Goal: Communication & Community: Answer question/provide support

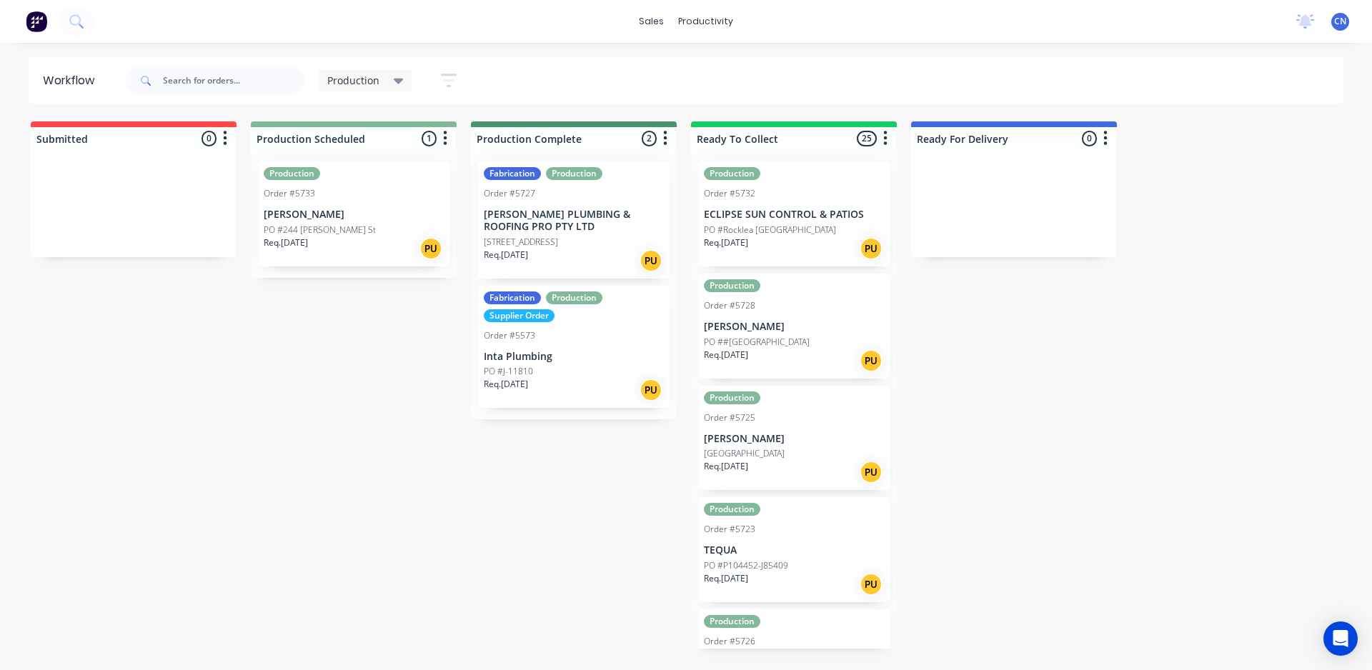
click at [320, 227] on p "PO #244 [PERSON_NAME] St" at bounding box center [320, 230] width 112 height 13
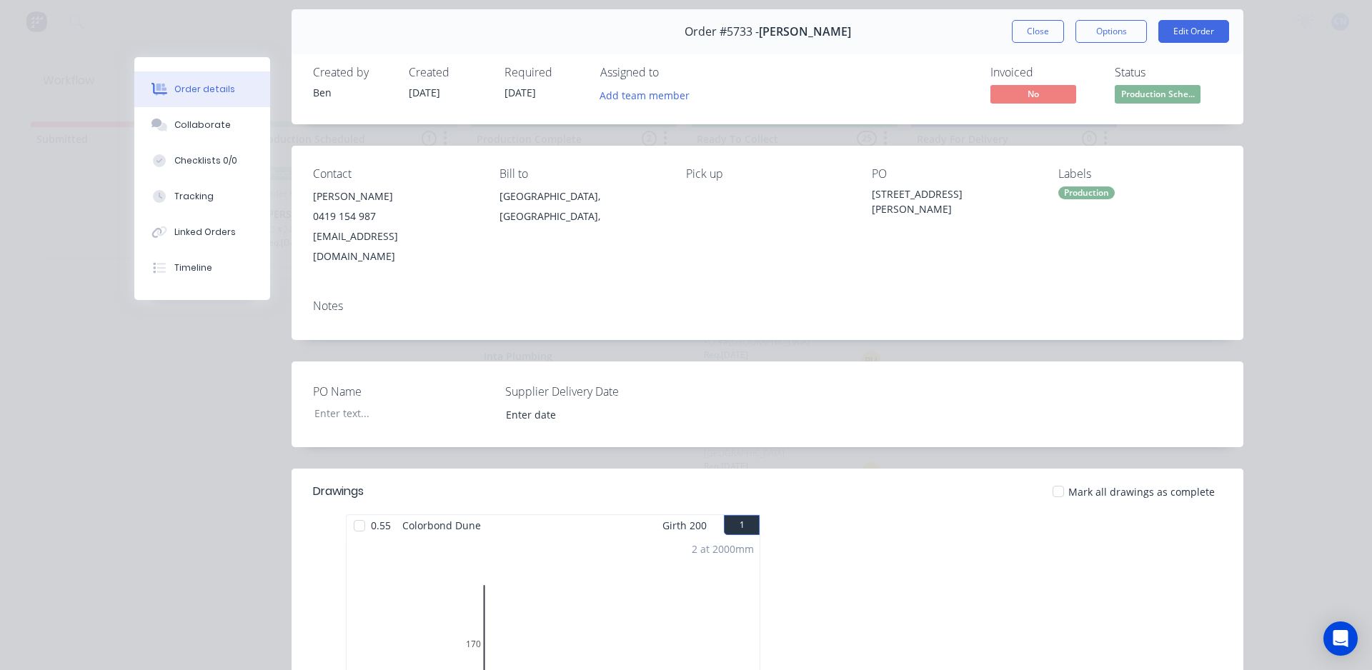
scroll to position [71, 0]
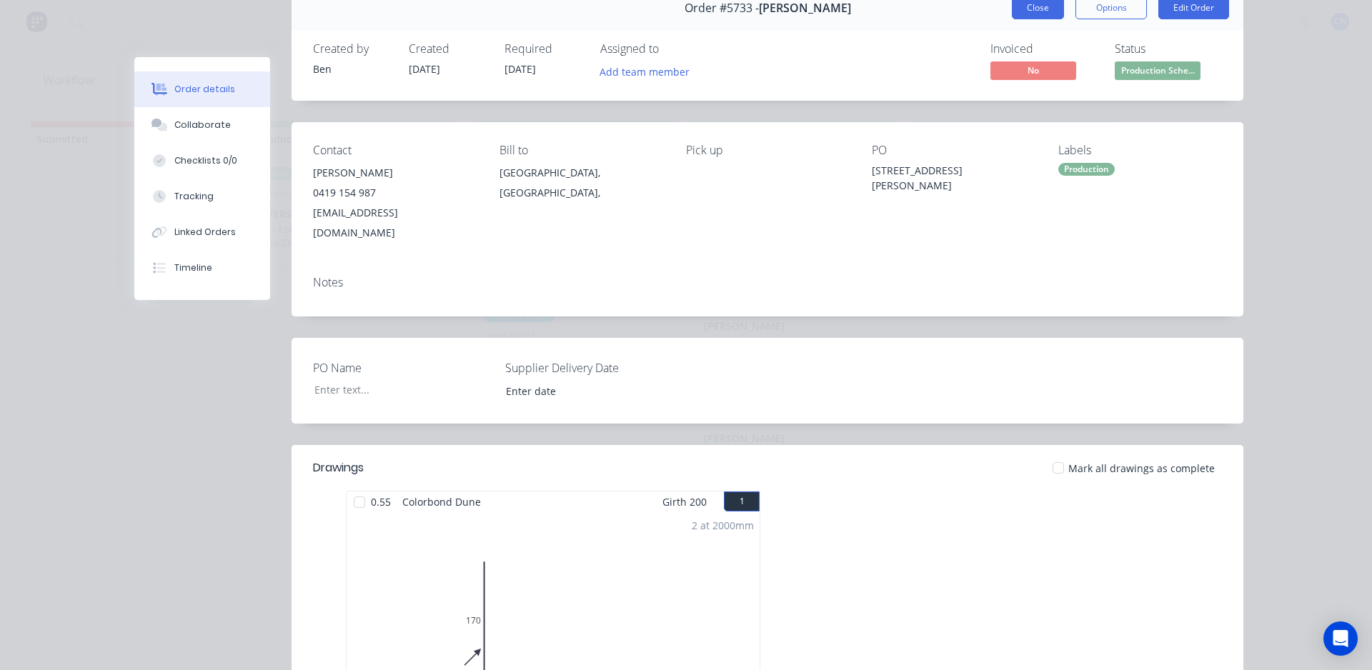
click at [1045, 6] on button "Close" at bounding box center [1038, 7] width 52 height 23
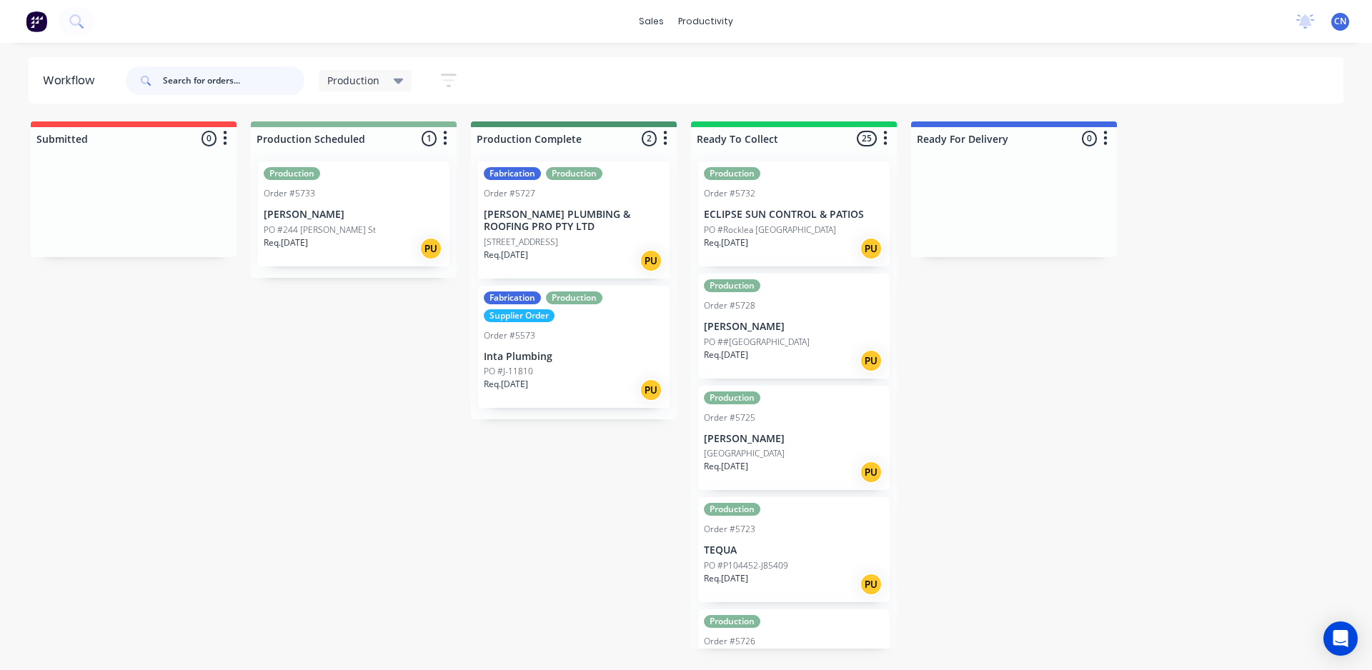
click at [208, 86] on input "text" at bounding box center [233, 80] width 141 height 29
click at [189, 74] on input "text" at bounding box center [233, 80] width 141 height 29
click at [191, 89] on input "text" at bounding box center [233, 80] width 141 height 29
click at [414, 215] on p "[PERSON_NAME]" at bounding box center [354, 215] width 180 height 12
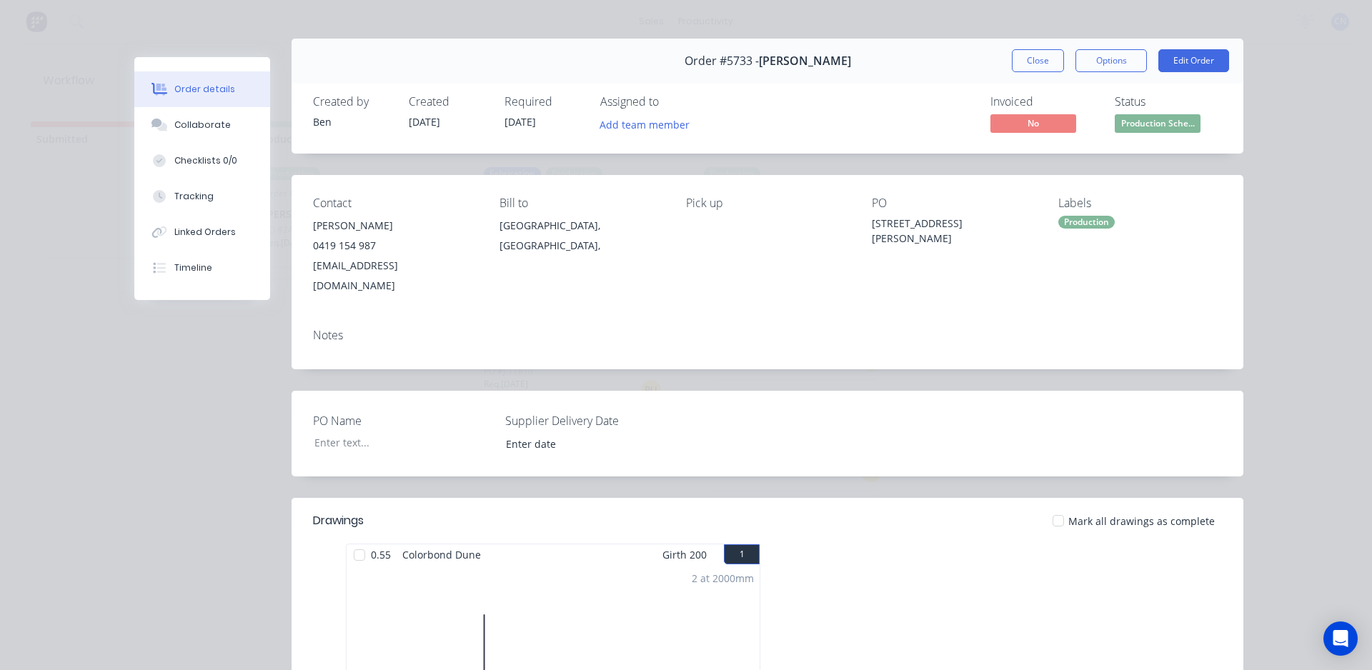
scroll to position [0, 0]
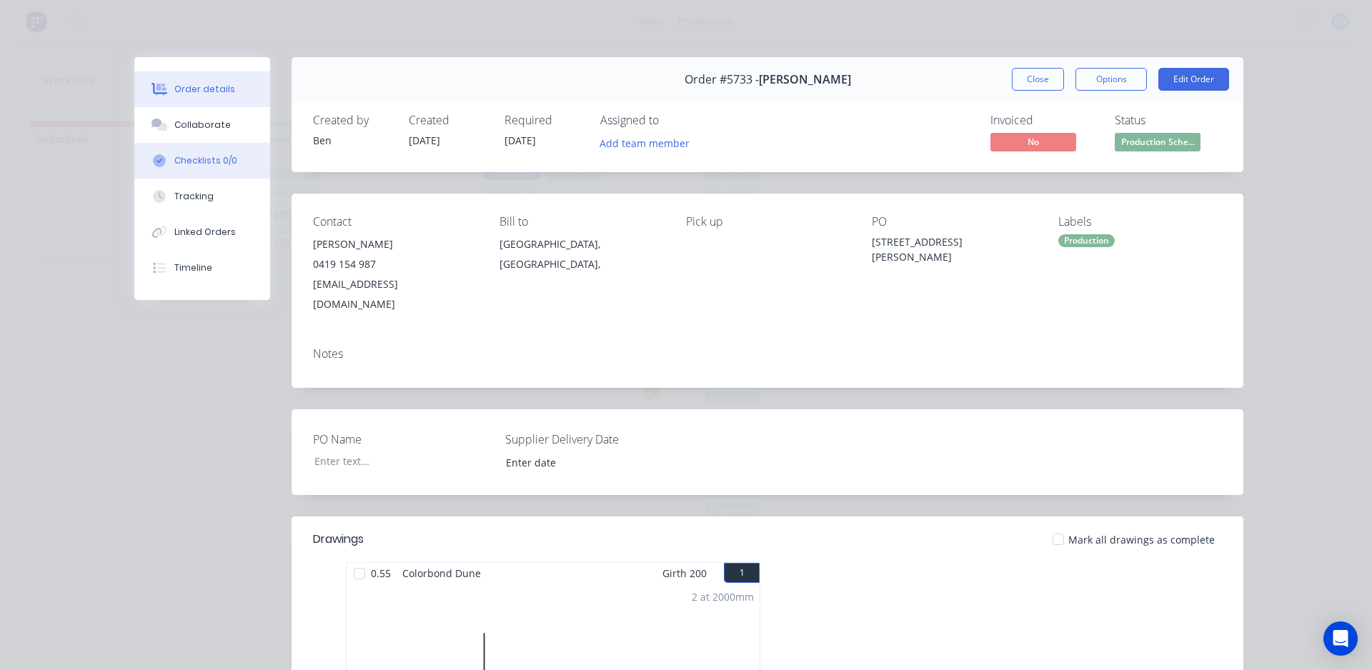
click at [244, 154] on button "Checklists 0/0" at bounding box center [202, 161] width 136 height 36
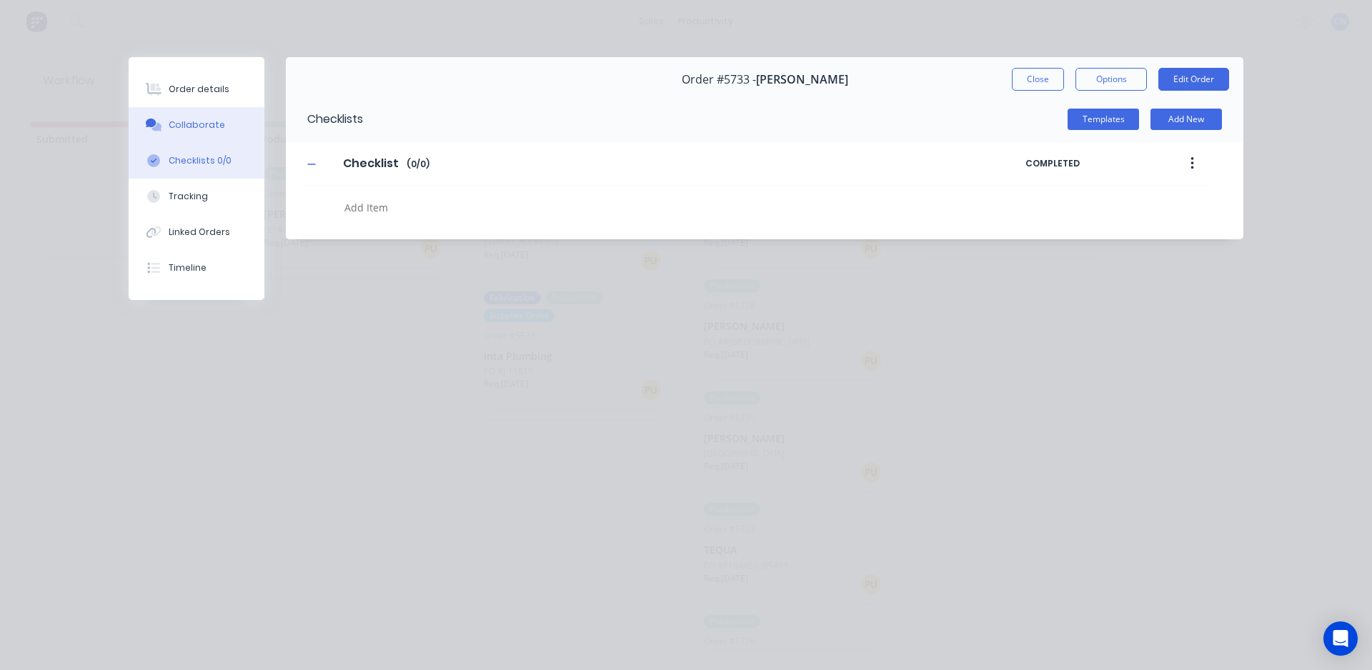
click at [214, 133] on button "Collaborate" at bounding box center [197, 125] width 136 height 36
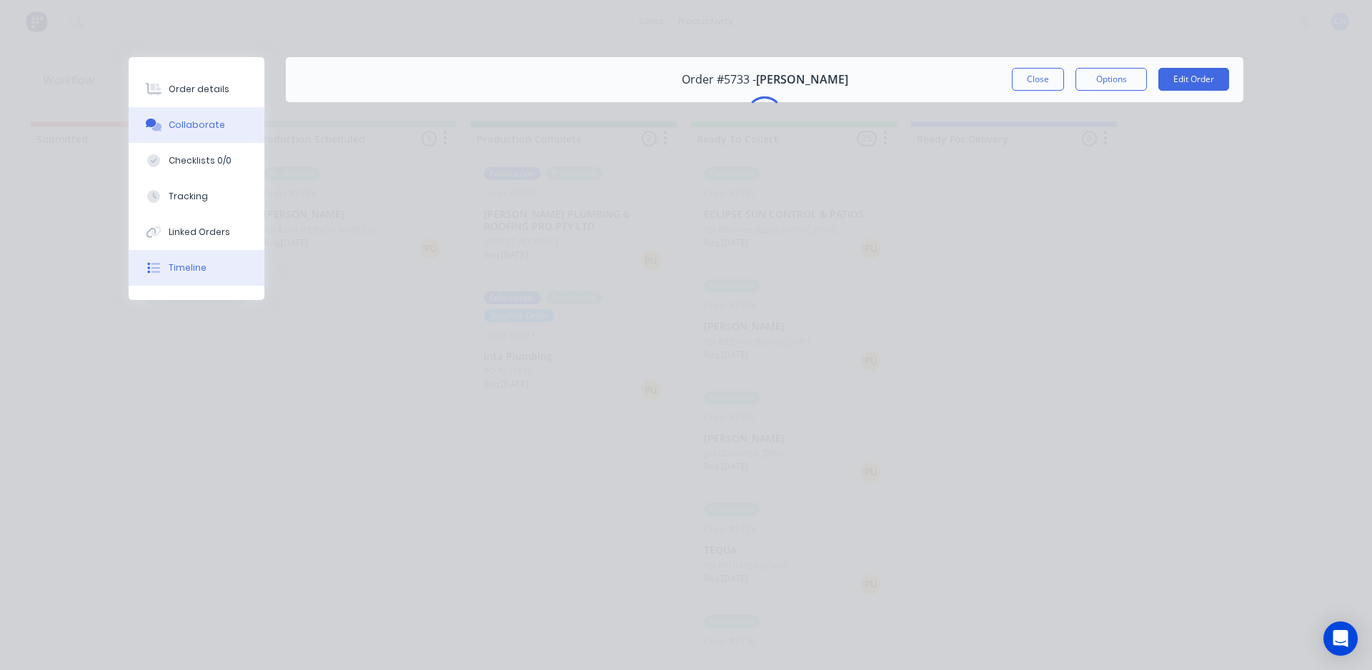
click at [217, 264] on button "Timeline" at bounding box center [197, 268] width 136 height 36
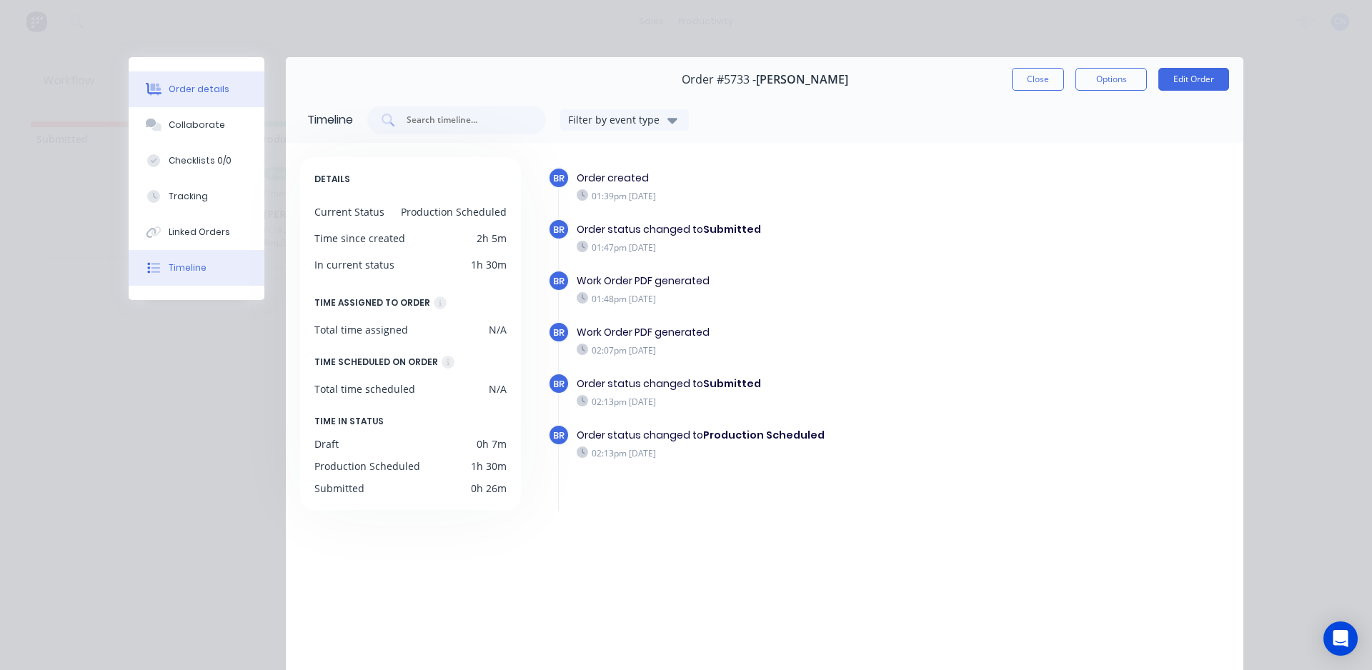
click at [209, 98] on button "Order details" at bounding box center [197, 89] width 136 height 36
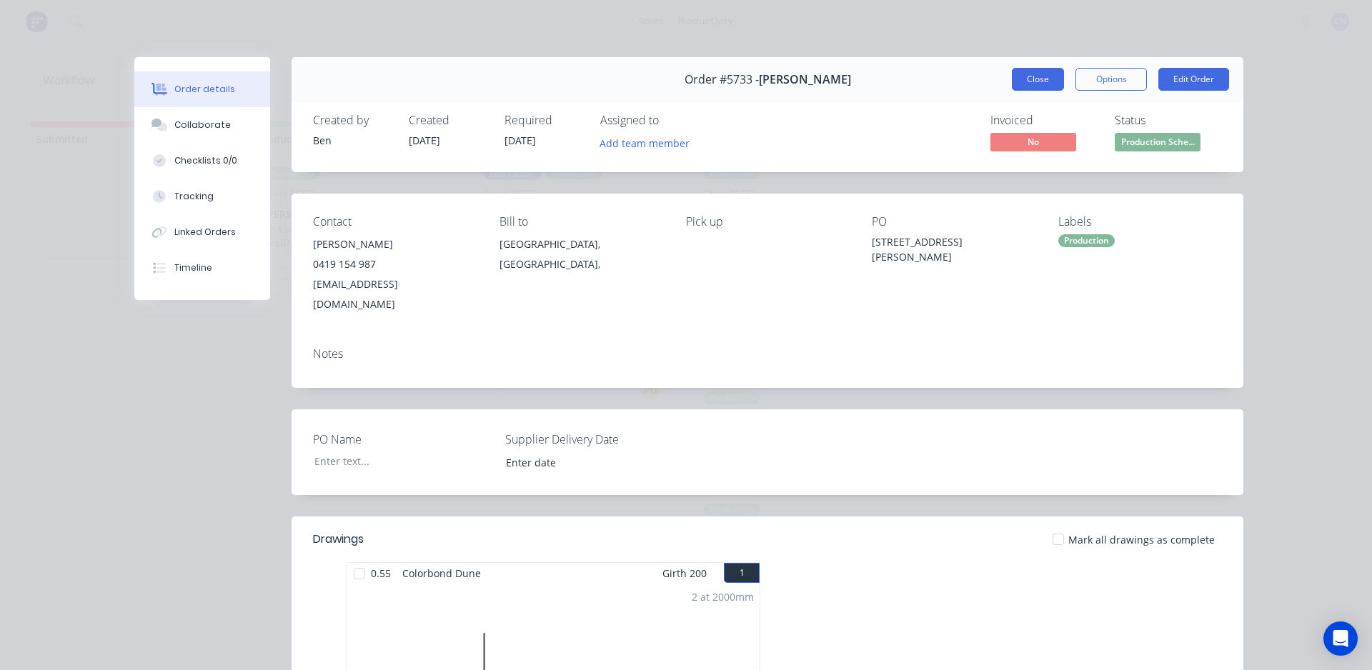
click at [1017, 82] on button "Close" at bounding box center [1038, 79] width 52 height 23
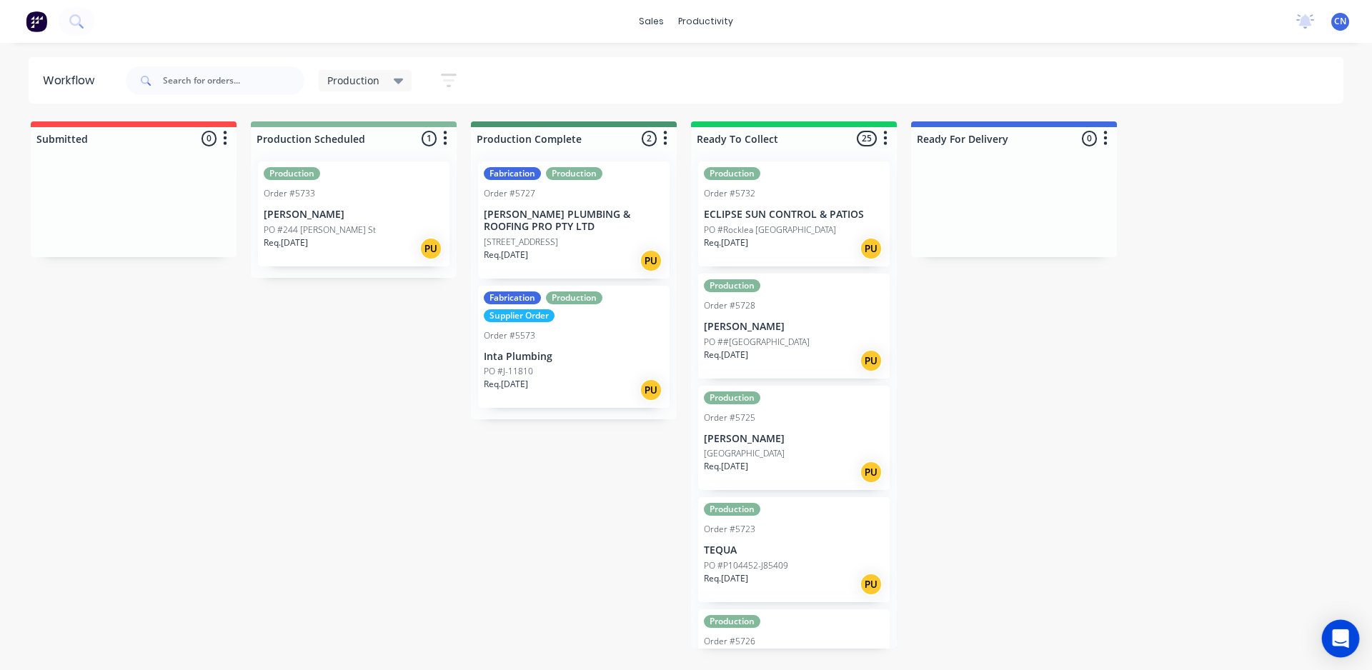
click at [1345, 637] on icon "Open Intercom Messenger" at bounding box center [1340, 639] width 16 height 19
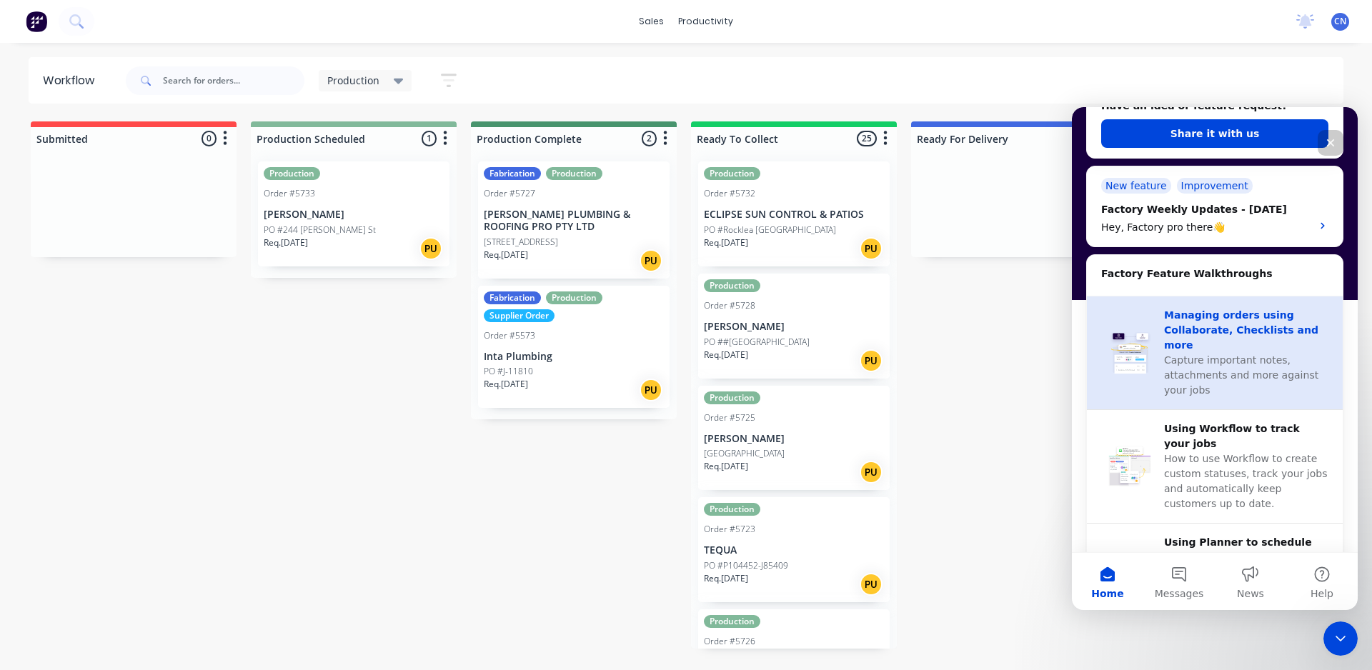
scroll to position [286, 0]
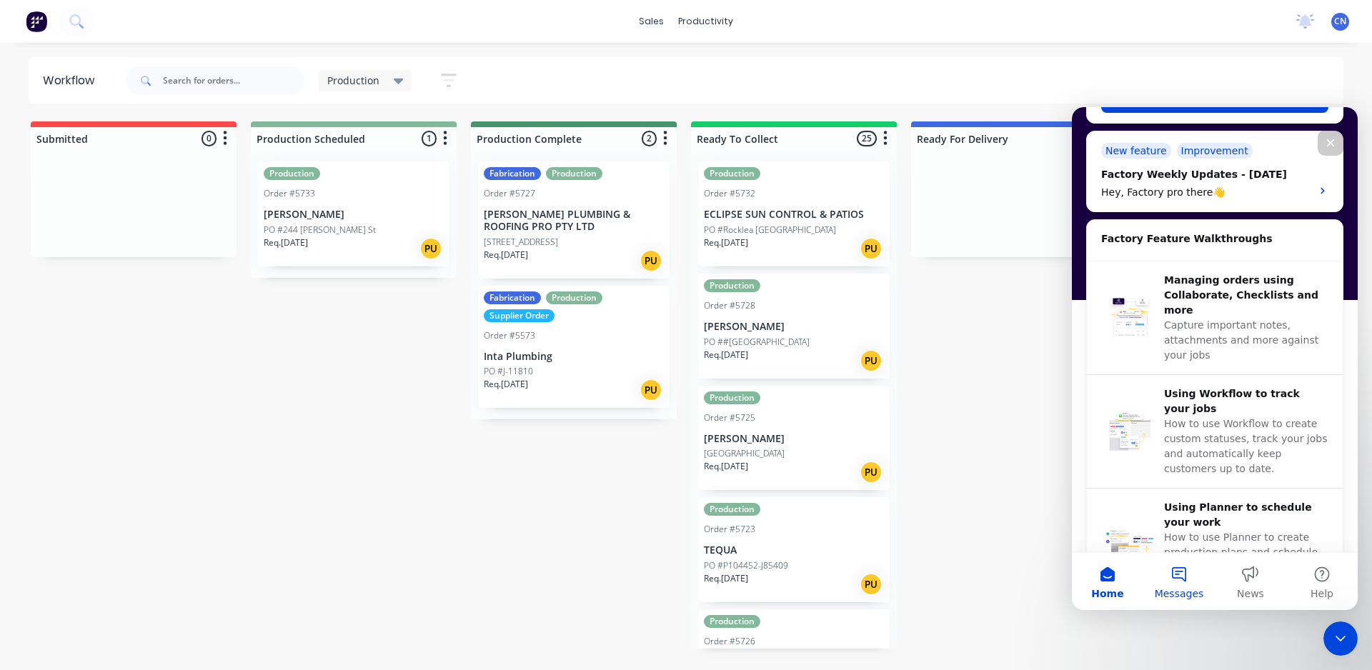
click at [1186, 580] on button "Messages" at bounding box center [1178, 581] width 71 height 57
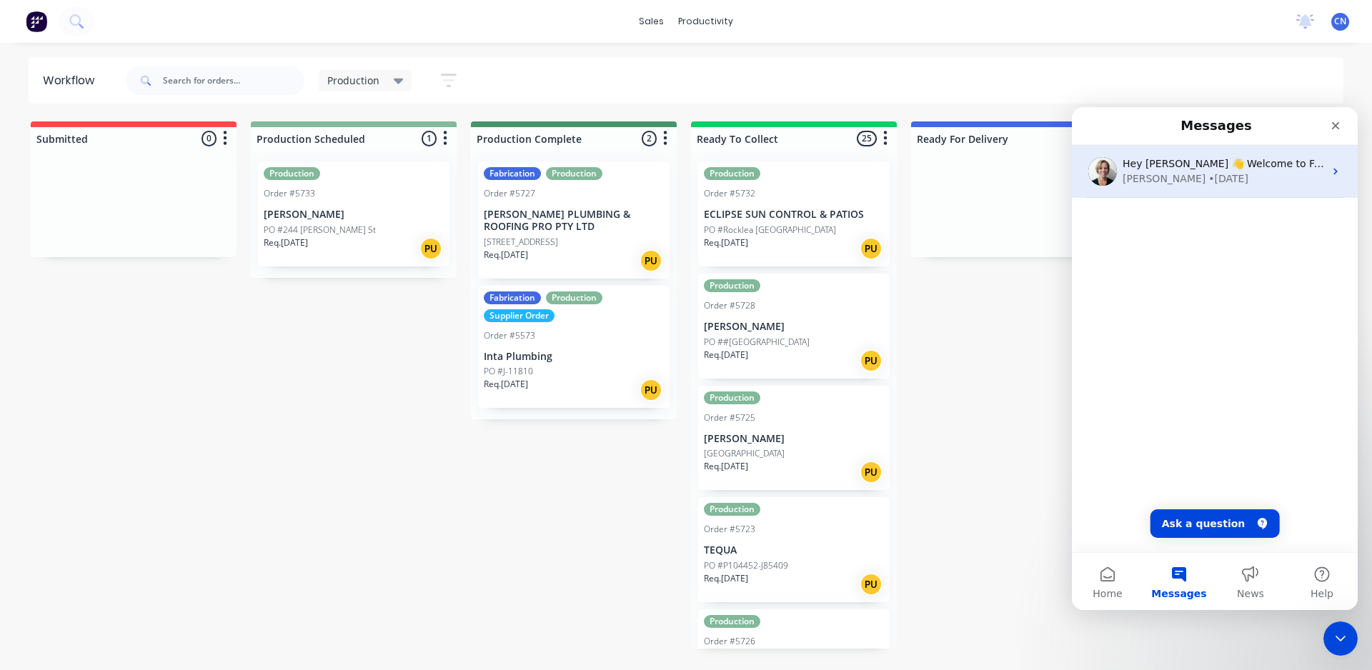
click at [1208, 183] on div "• [DATE]" at bounding box center [1228, 179] width 40 height 15
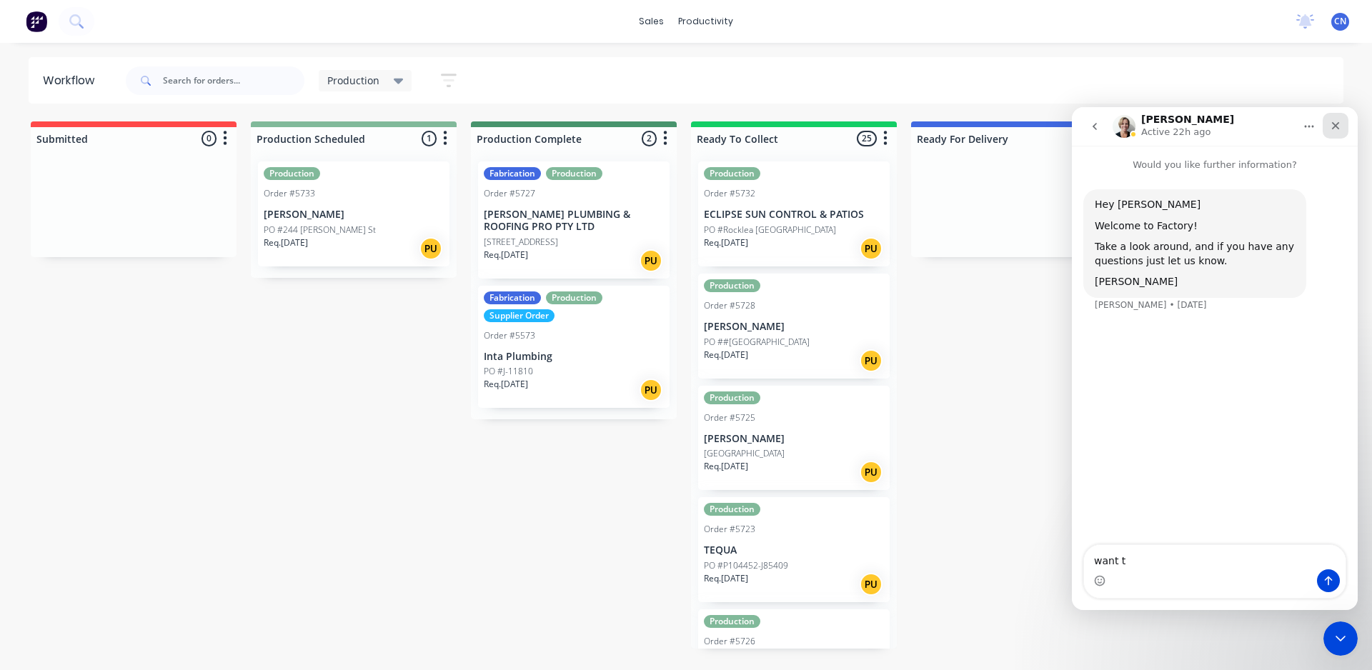
type textarea "want t"
click at [1338, 126] on icon "Close" at bounding box center [1335, 125] width 11 height 11
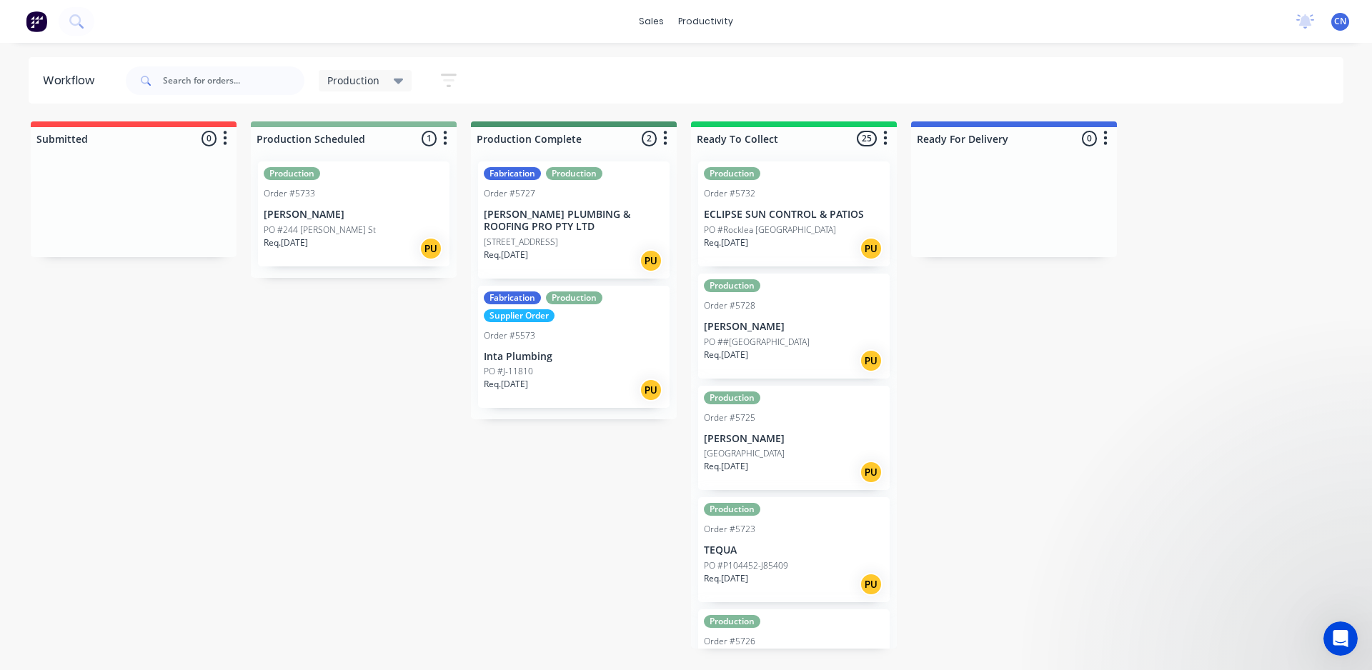
scroll to position [0, 0]
